Goal: Communication & Community: Answer question/provide support

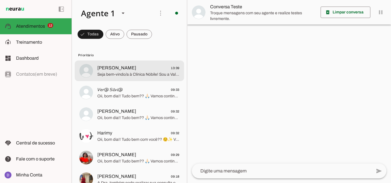
click at [148, 75] on span "Seja bem-vindo/a à Clínica Nóbile! Sou a Val e será um prazer cuidar de você! V…" at bounding box center [138, 75] width 82 height 6
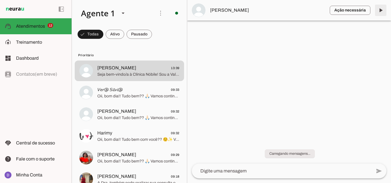
click at [382, 11] on span at bounding box center [381, 10] width 14 height 14
